Goal: Entertainment & Leisure: Consume media (video, audio)

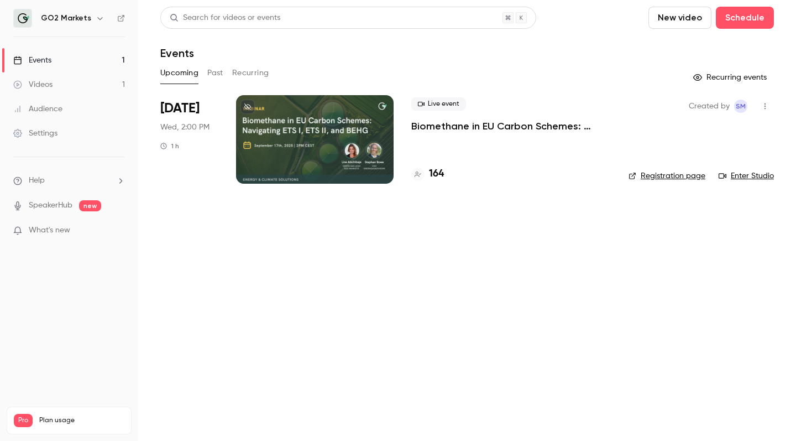
click at [581, 314] on main "Search for videos or events New video Schedule Events Upcoming Past Recurring R…" at bounding box center [467, 220] width 658 height 441
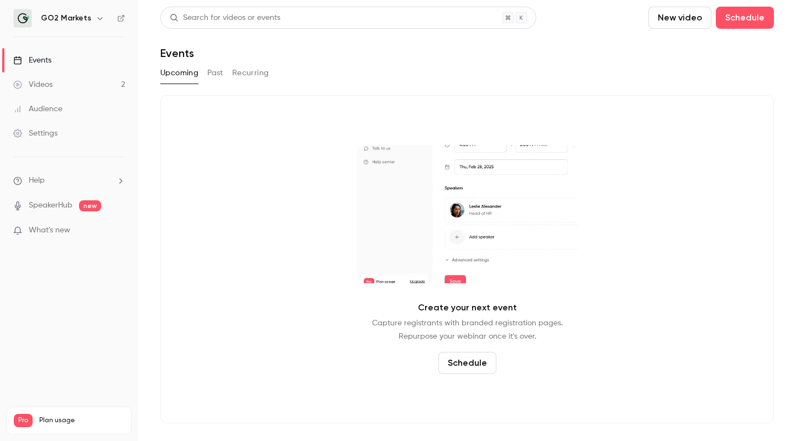
click at [65, 85] on link "Videos 2" at bounding box center [69, 84] width 138 height 24
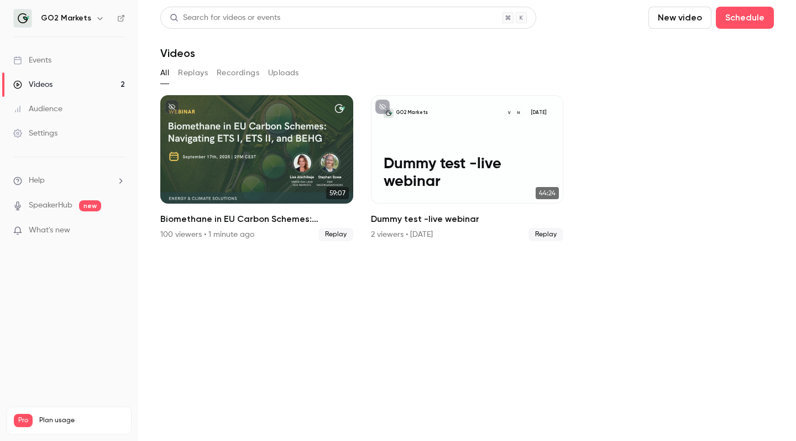
click at [689, 126] on ul "59:07 Biomethane in EU Carbon Schemes: Navigating ETS I, ETS II, and BEHG 100 v…" at bounding box center [467, 168] width 614 height 146
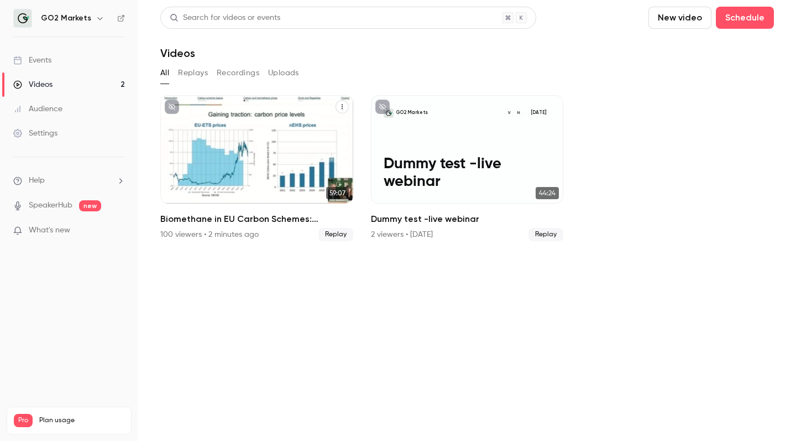
click at [260, 212] on h2 "Biomethane in EU Carbon Schemes: Navigating ETS I, ETS II, and BEHG" at bounding box center [256, 218] width 193 height 13
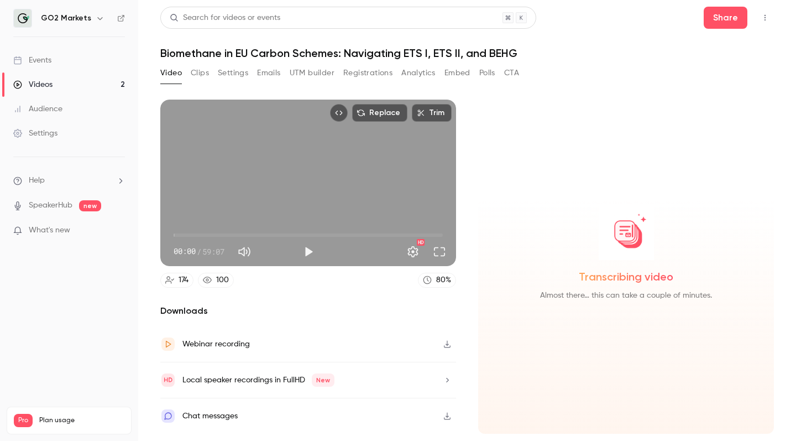
click at [559, 130] on div "Transcribing video Almost there… this can take a couple of minutes." at bounding box center [626, 267] width 296 height 334
click at [553, 124] on div "Transcribing video Almost there… this can take a couple of minutes." at bounding box center [626, 267] width 296 height 334
click at [534, 197] on div "Transcribing video Almost there… this can take a couple of minutes." at bounding box center [626, 267] width 296 height 334
